Goal: Information Seeking & Learning: Learn about a topic

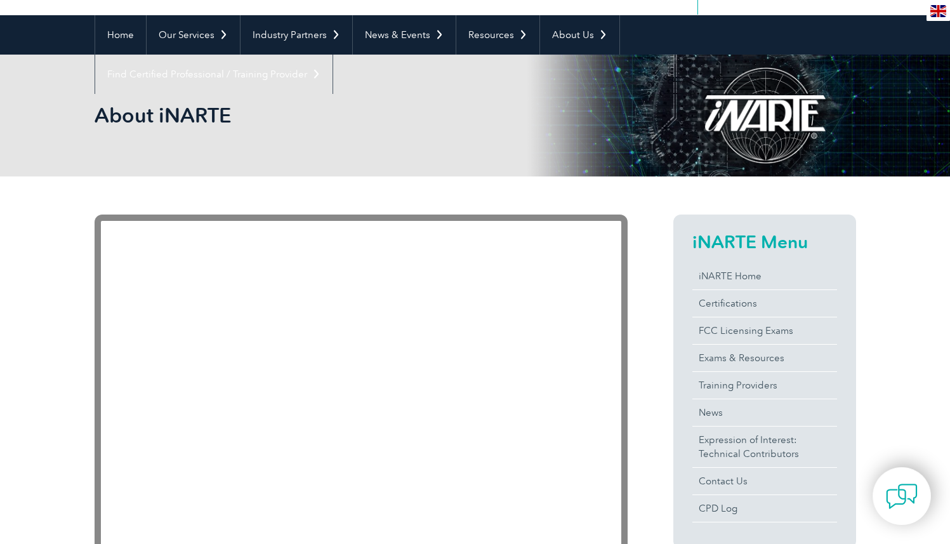
scroll to position [117, 0]
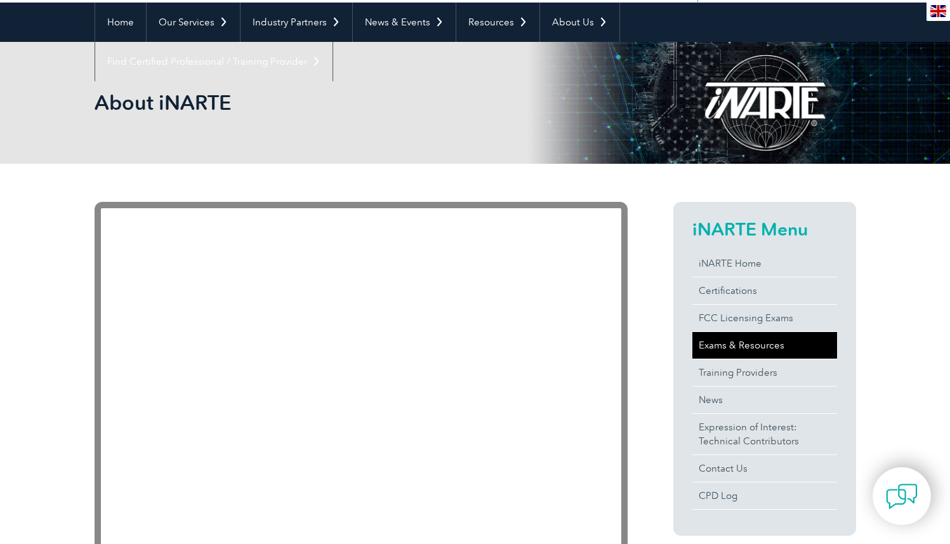
click at [703, 343] on link "Exams & Resources" at bounding box center [764, 345] width 145 height 27
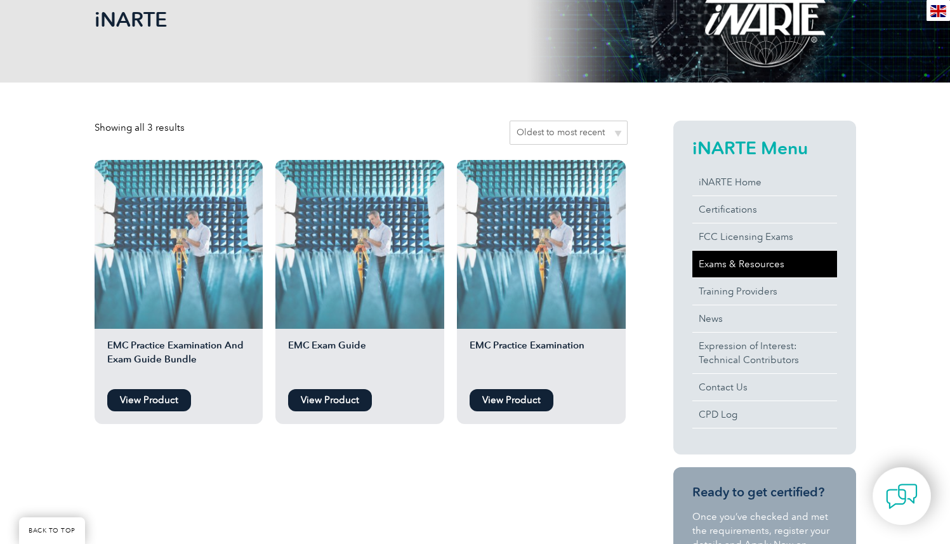
scroll to position [203, 0]
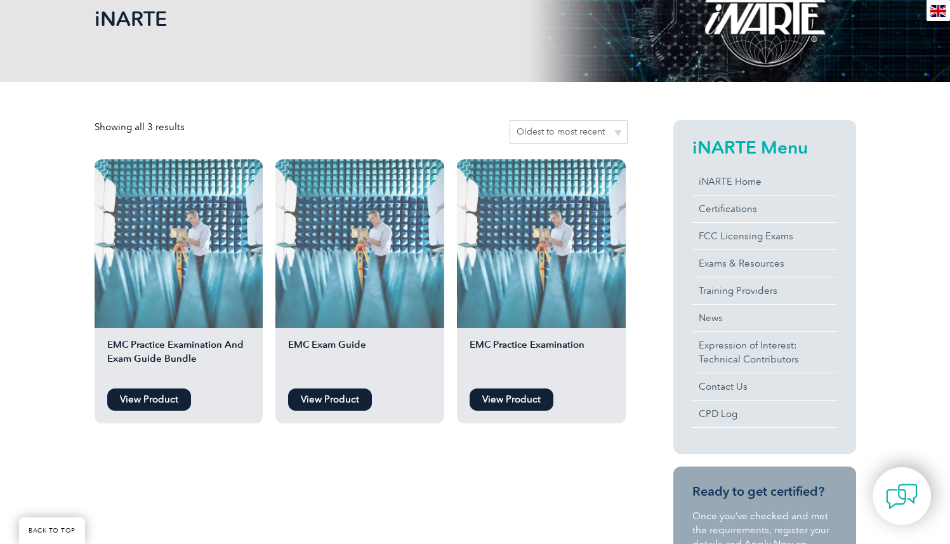
click at [485, 395] on link "View Product" at bounding box center [511, 399] width 84 height 22
click at [782, 293] on link "Training Providers" at bounding box center [764, 290] width 145 height 27
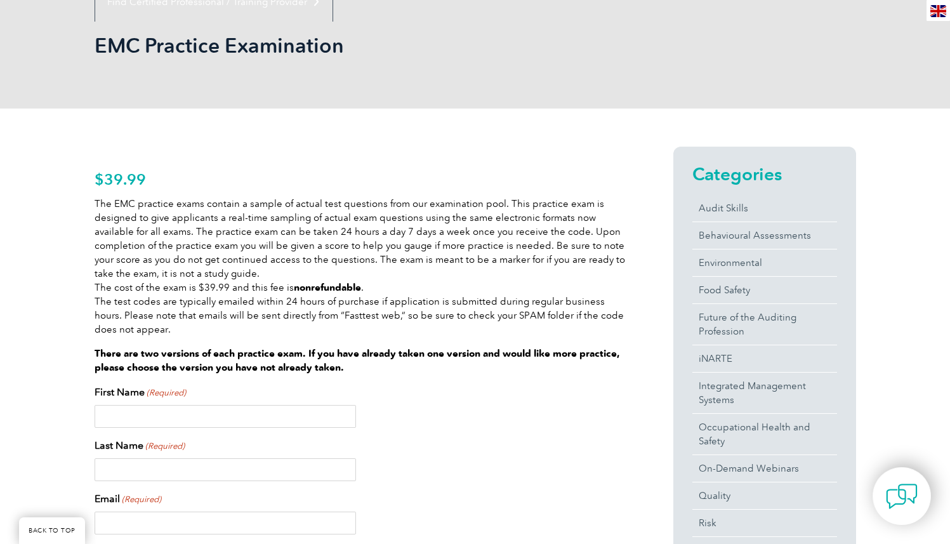
scroll to position [173, 0]
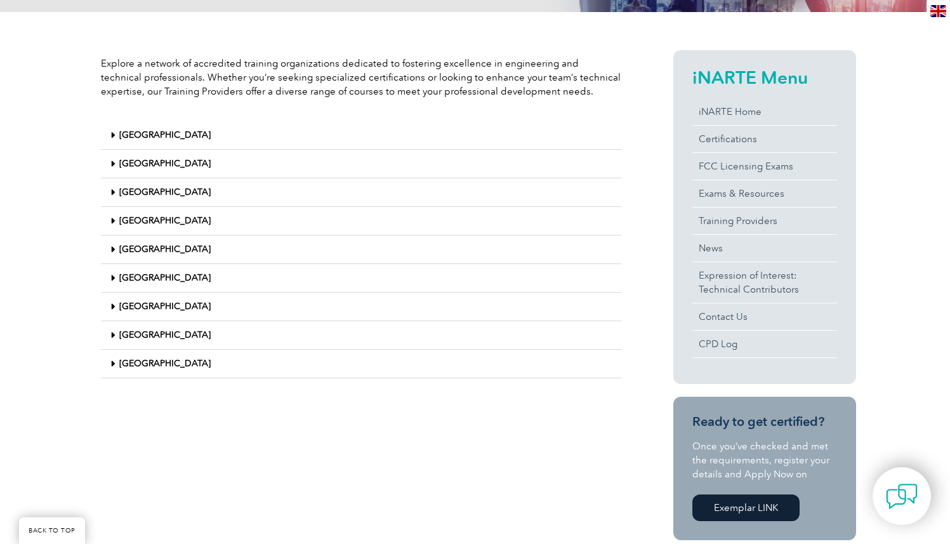
scroll to position [265, 0]
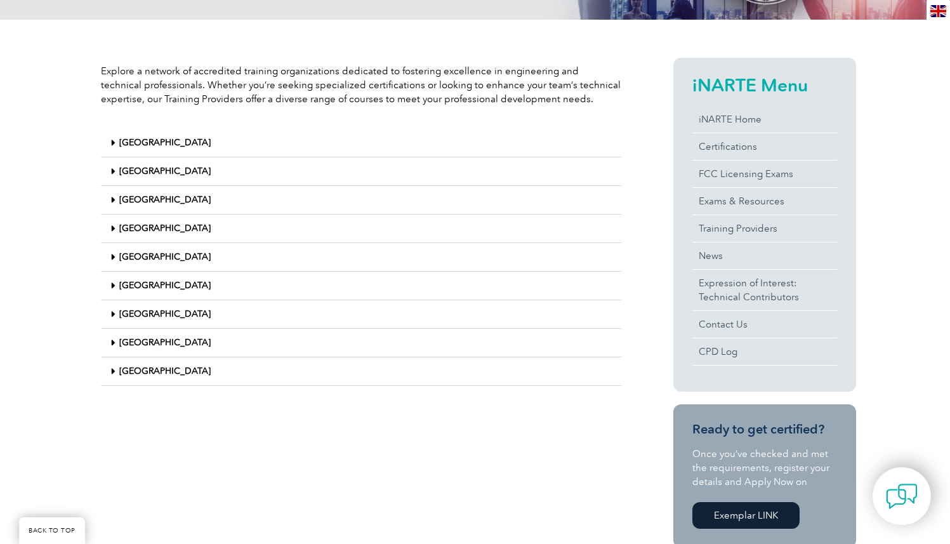
click at [170, 386] on div "Explore a network of accredited training organizations dedicated to fostering e…" at bounding box center [361, 225] width 533 height 334
click at [173, 377] on div "United States" at bounding box center [361, 371] width 520 height 29
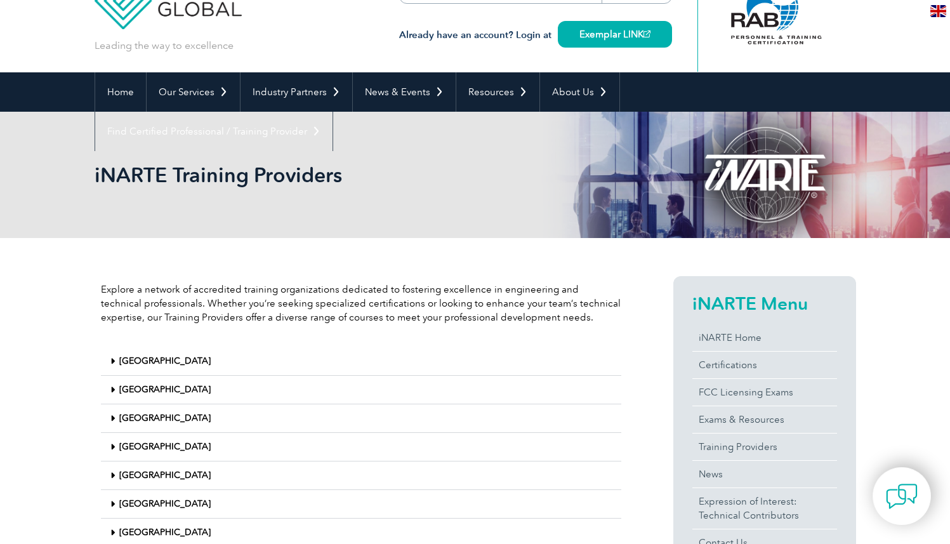
scroll to position [0, 0]
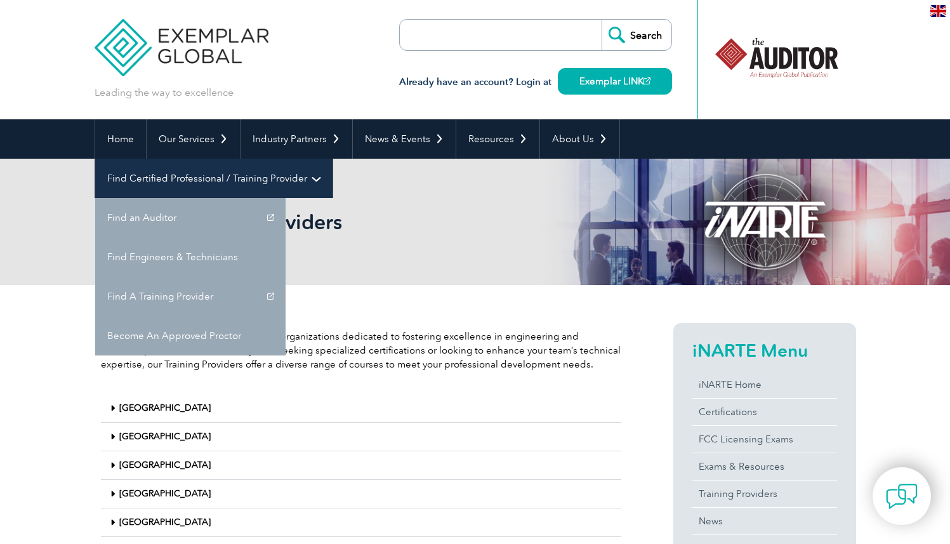
click at [332, 159] on link "Find Certified Professional / Training Provider" at bounding box center [213, 178] width 237 height 39
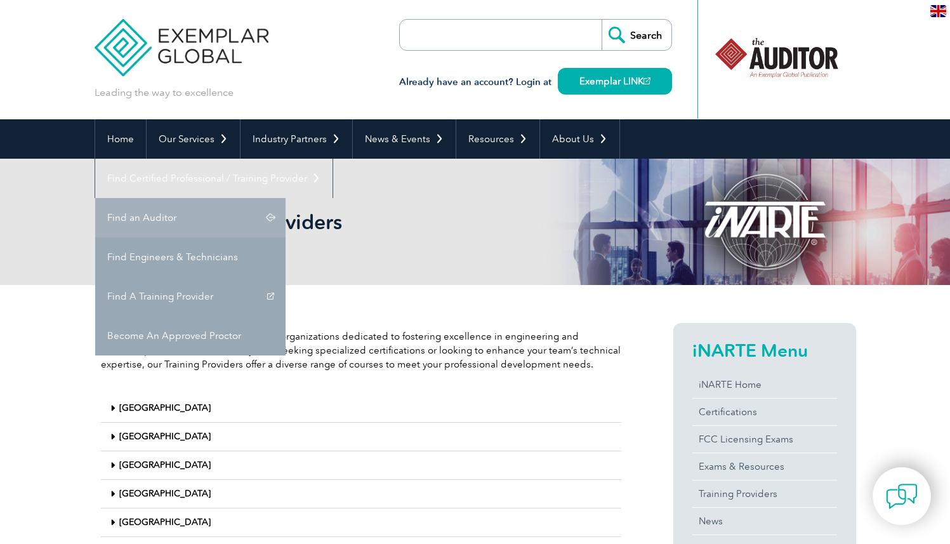
click at [285, 198] on link "Find an Auditor" at bounding box center [190, 217] width 190 height 39
